Goal: Communication & Community: Answer question/provide support

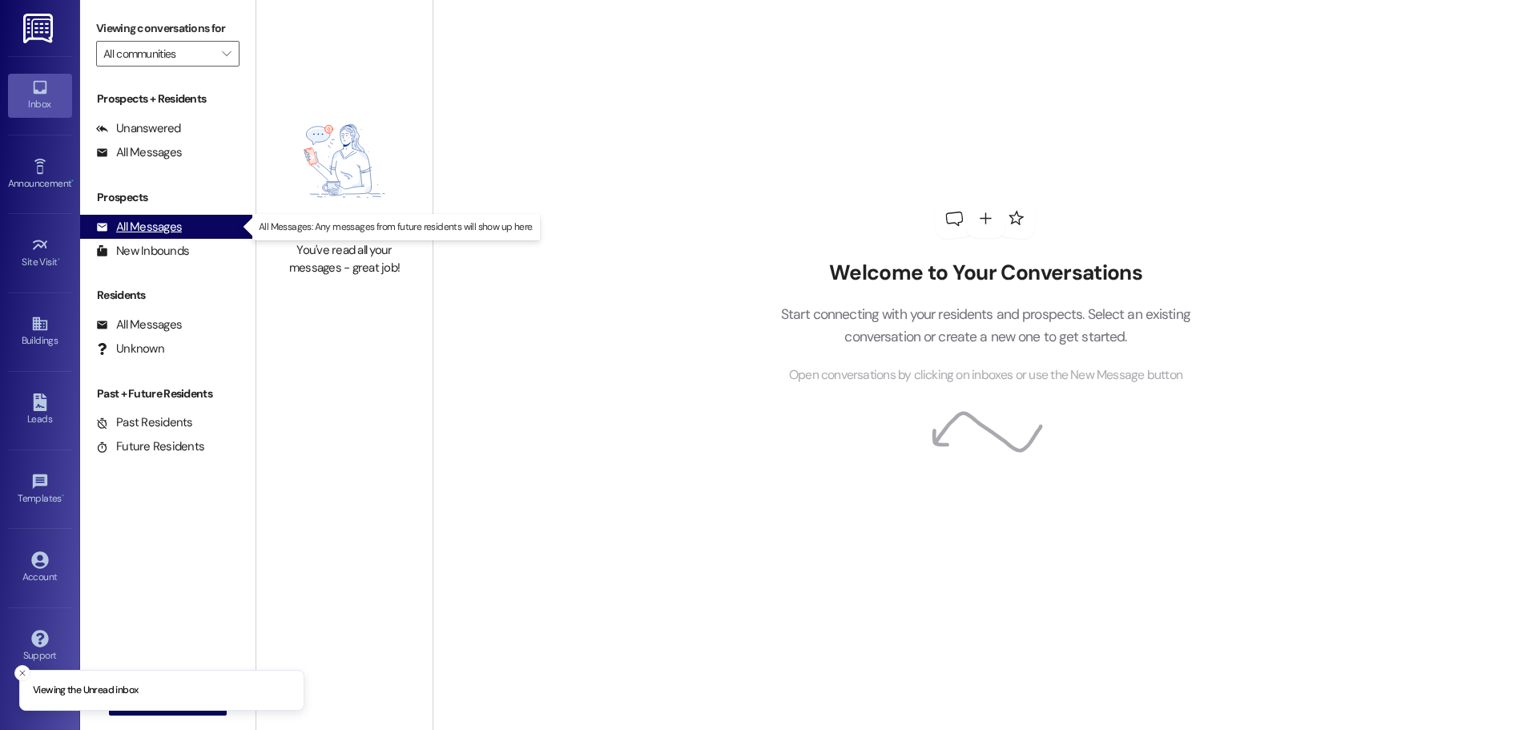
click at [102, 228] on icon at bounding box center [102, 227] width 10 height 8
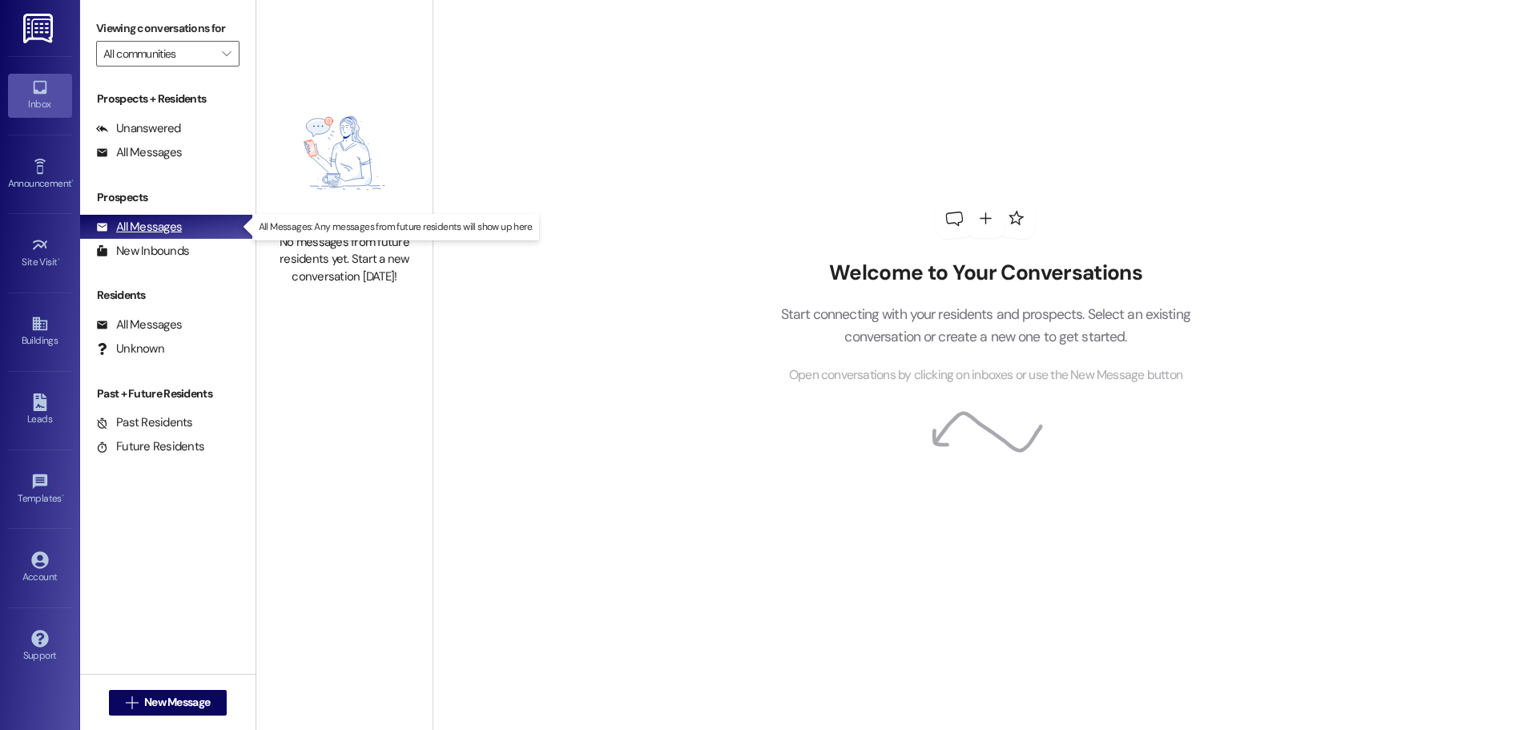
click at [169, 232] on div "All Messages" at bounding box center [139, 227] width 86 height 17
click at [150, 125] on div "Unanswered" at bounding box center [138, 128] width 85 height 17
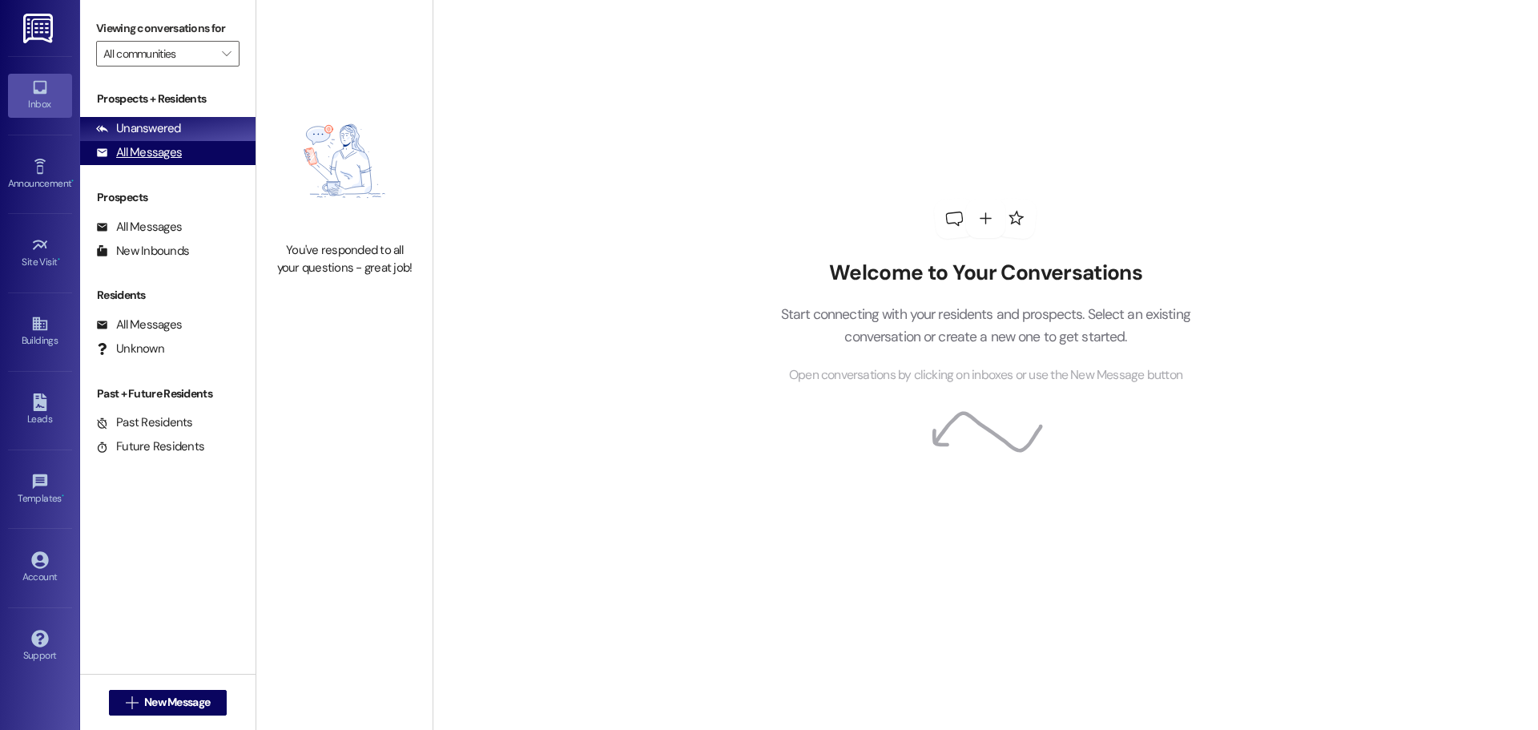
click at [151, 155] on div "All Messages" at bounding box center [139, 152] width 86 height 17
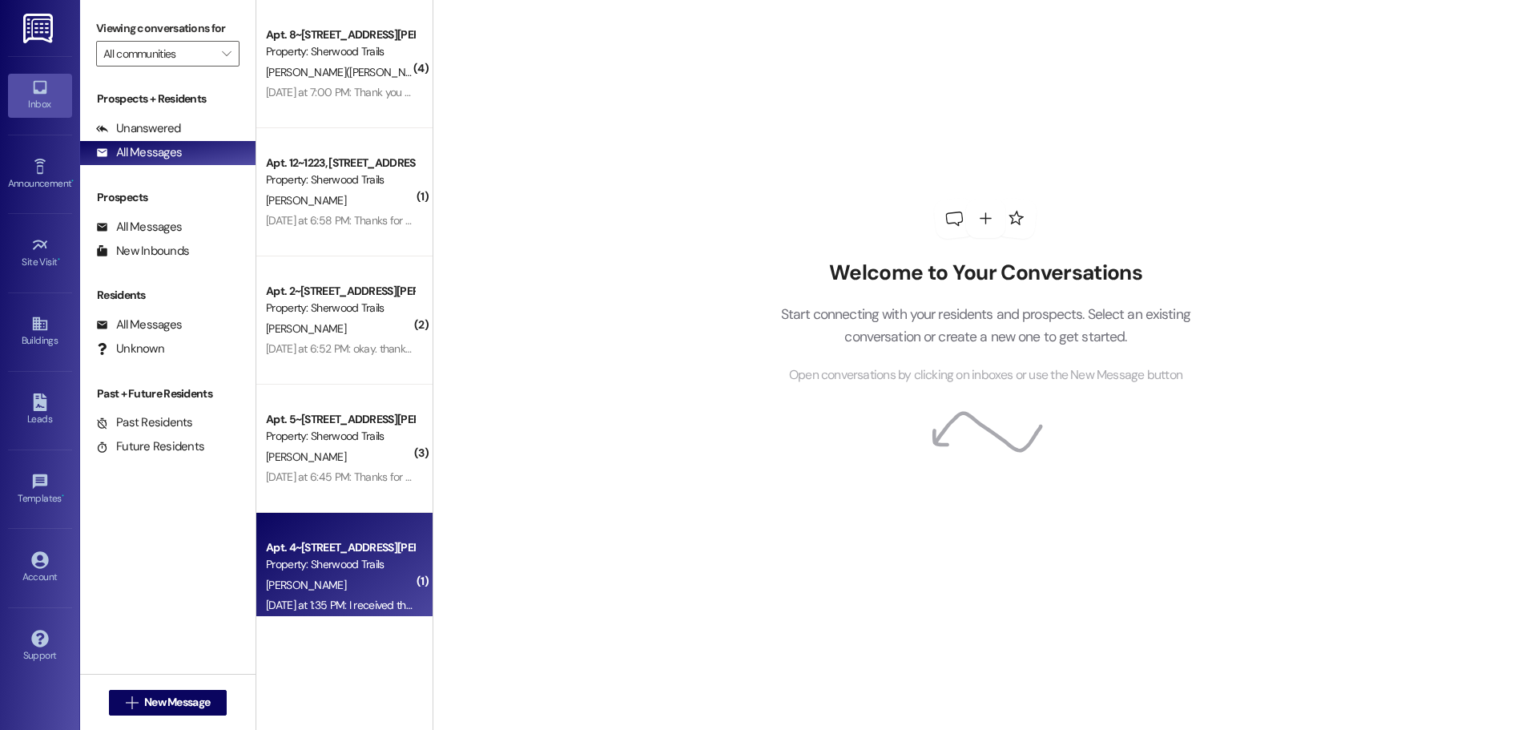
click at [322, 577] on div "[PERSON_NAME]" at bounding box center [339, 585] width 151 height 20
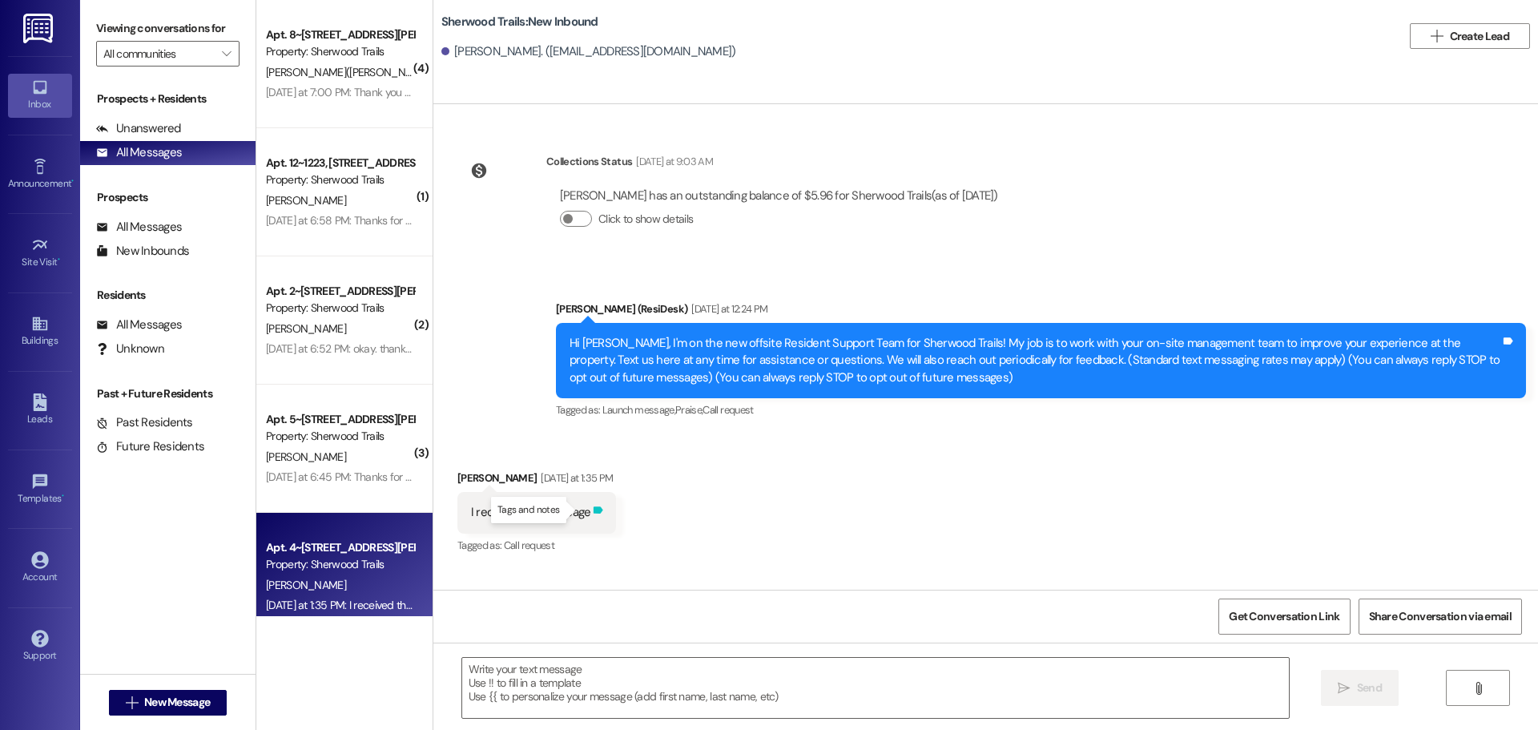
click at [594, 512] on icon at bounding box center [599, 509] width 10 height 7
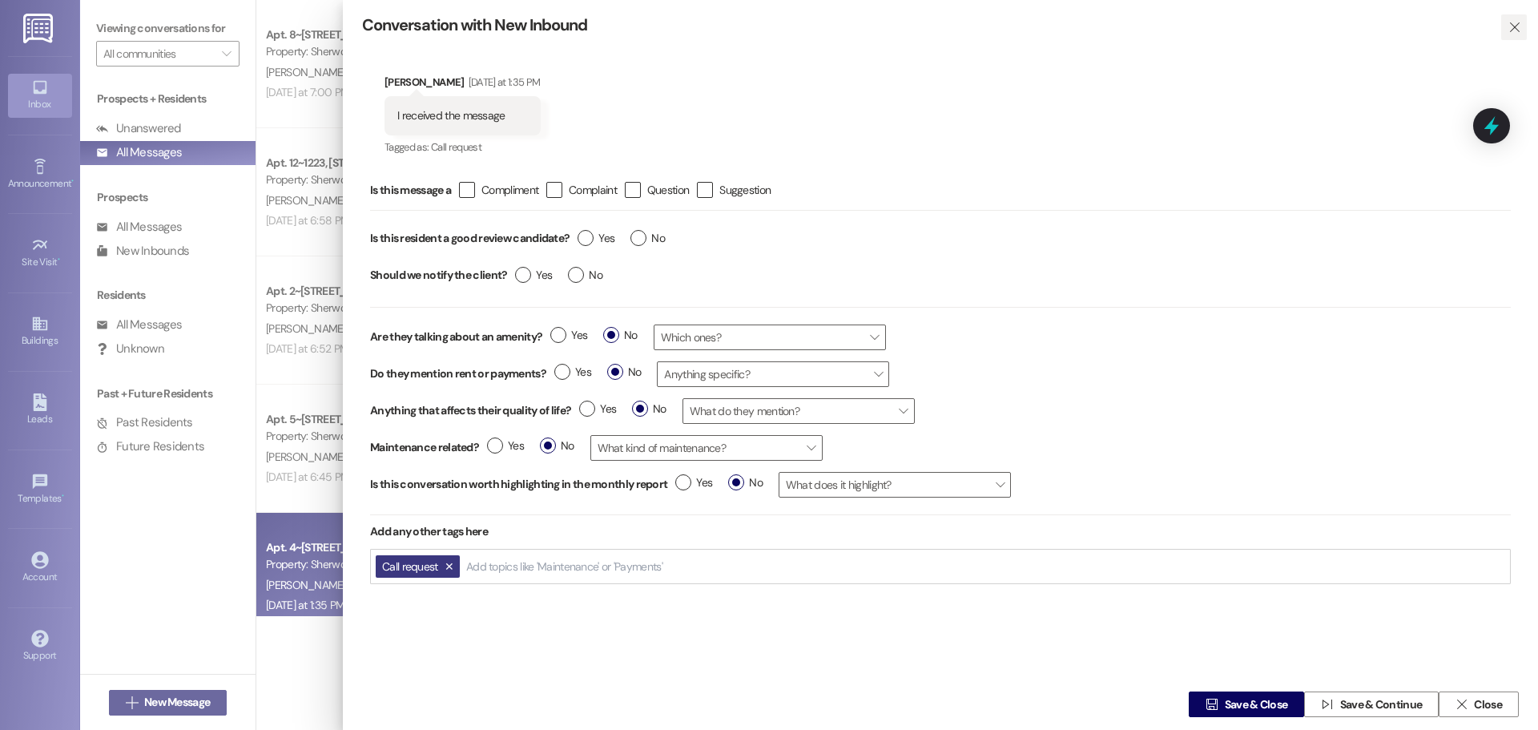
click at [1508, 26] on icon "" at bounding box center [1514, 27] width 12 height 13
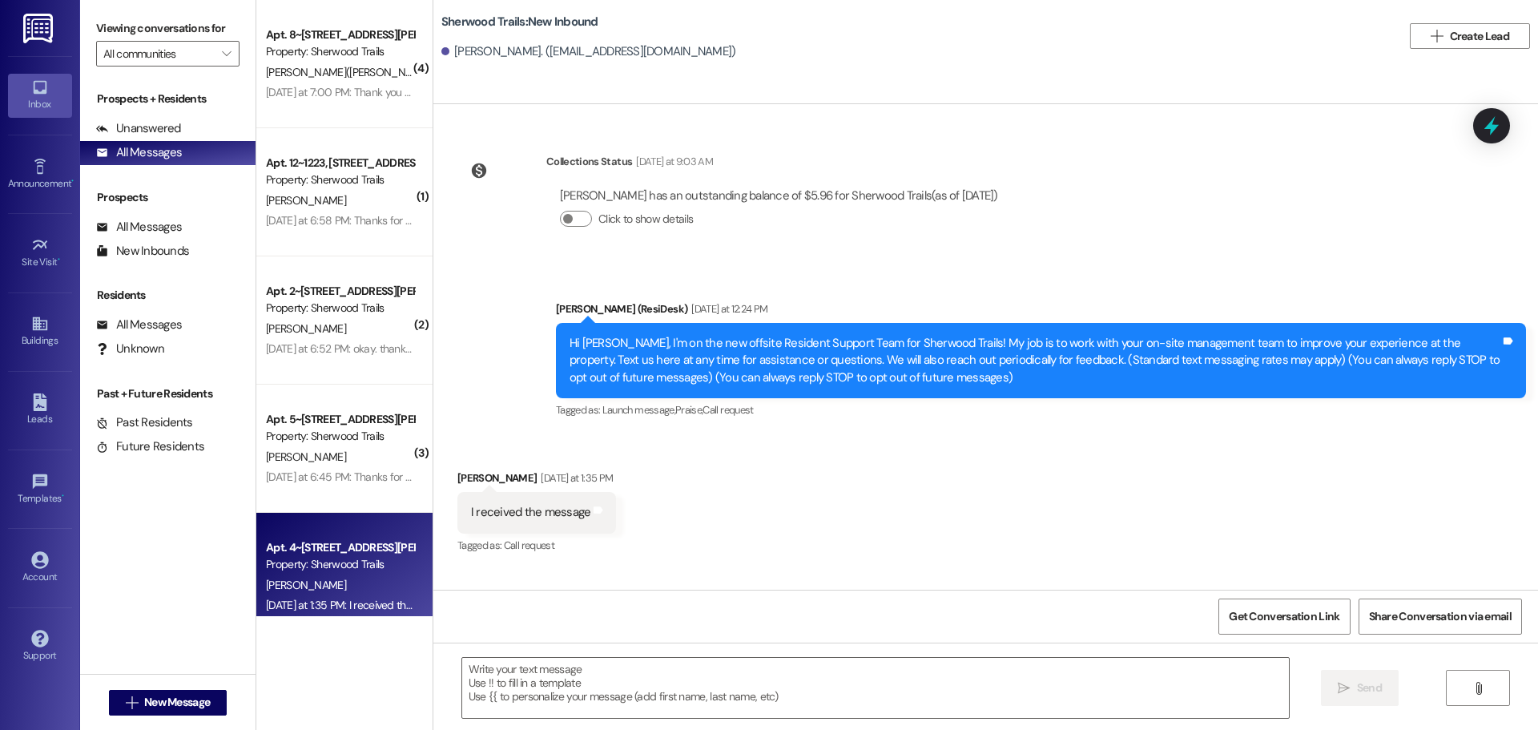
click at [50, 48] on link at bounding box center [39, 28] width 51 height 56
